Goal: Find specific page/section: Find specific page/section

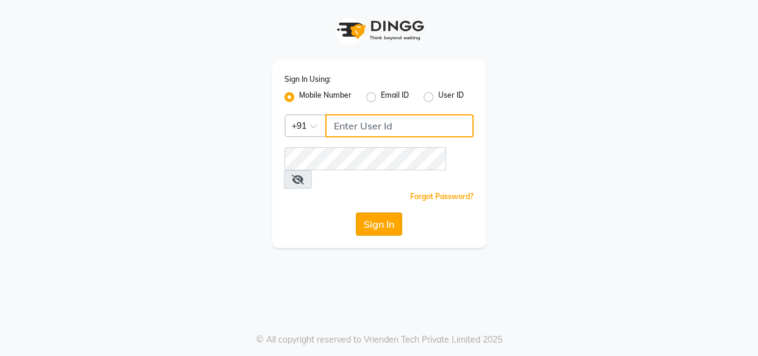
type input "8080794449"
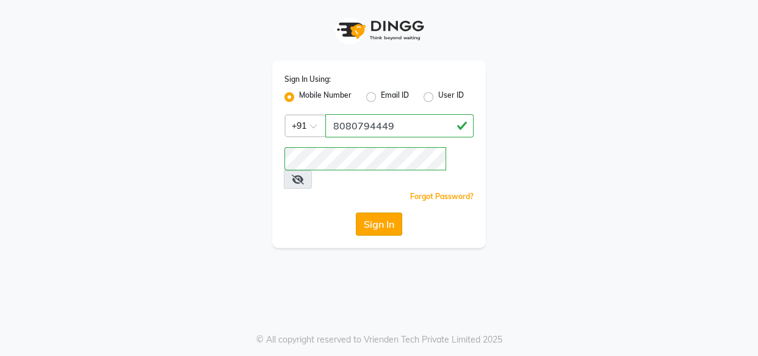
click at [379, 216] on button "Sign In" at bounding box center [379, 223] width 46 height 23
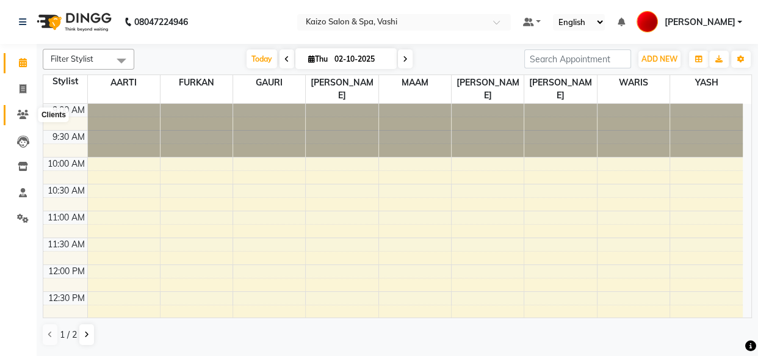
click at [15, 110] on span at bounding box center [22, 115] width 21 height 14
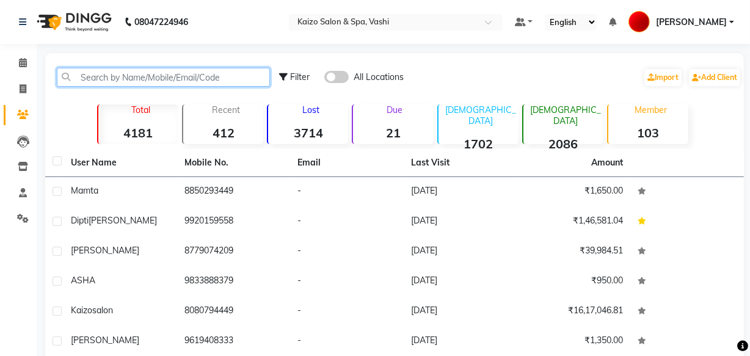
click at [105, 77] on input "text" at bounding box center [163, 77] width 213 height 19
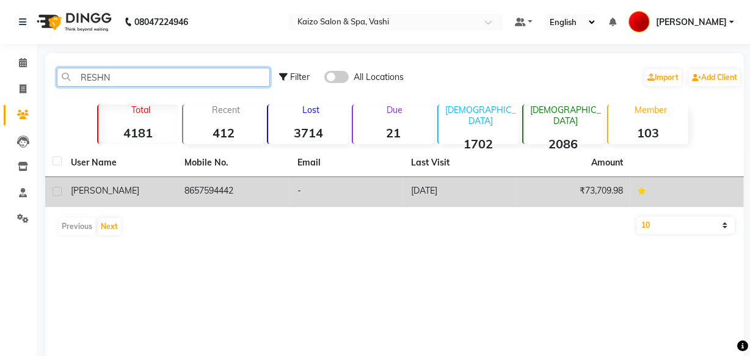
type input "RESHN"
click at [308, 194] on td "-" at bounding box center [347, 192] width 114 height 30
